Goal: Download file/media

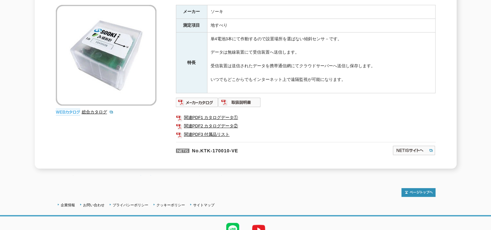
scroll to position [91, 0]
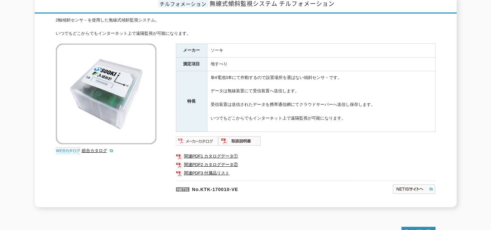
click at [205, 137] on img at bounding box center [197, 141] width 43 height 10
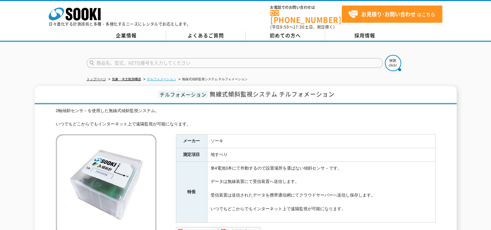
click at [159, 77] on link "チルフォメーション" at bounding box center [161, 79] width 29 height 4
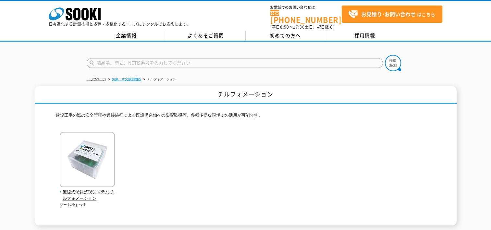
click at [131, 77] on link "気象・水文観測機器" at bounding box center [126, 79] width 29 height 4
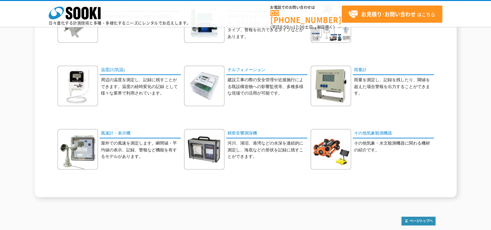
scroll to position [99, 0]
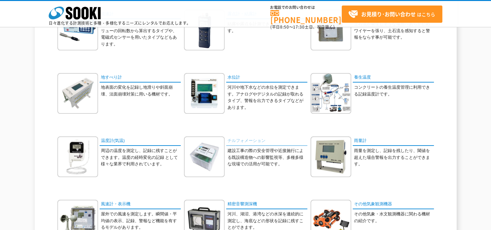
click at [253, 138] on link "チルフォメーション" at bounding box center [266, 140] width 81 height 9
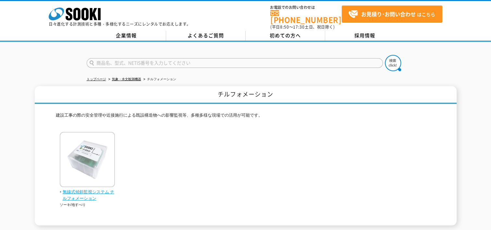
click at [82, 153] on img at bounding box center [87, 160] width 55 height 57
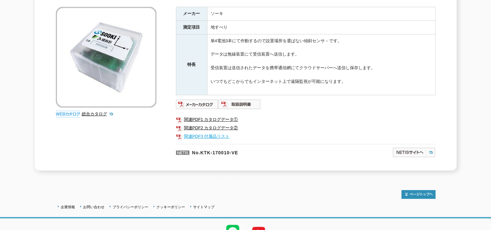
scroll to position [130, 0]
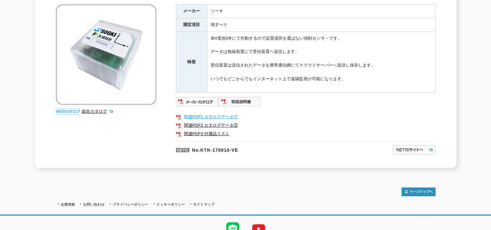
click at [207, 113] on link "関連PDF1 カタログデータ①" at bounding box center [306, 117] width 260 height 8
click at [224, 121] on link "関連PDF2 カタログデータ②" at bounding box center [306, 125] width 260 height 8
click at [203, 98] on img at bounding box center [197, 101] width 43 height 10
